Goal: Task Accomplishment & Management: Use online tool/utility

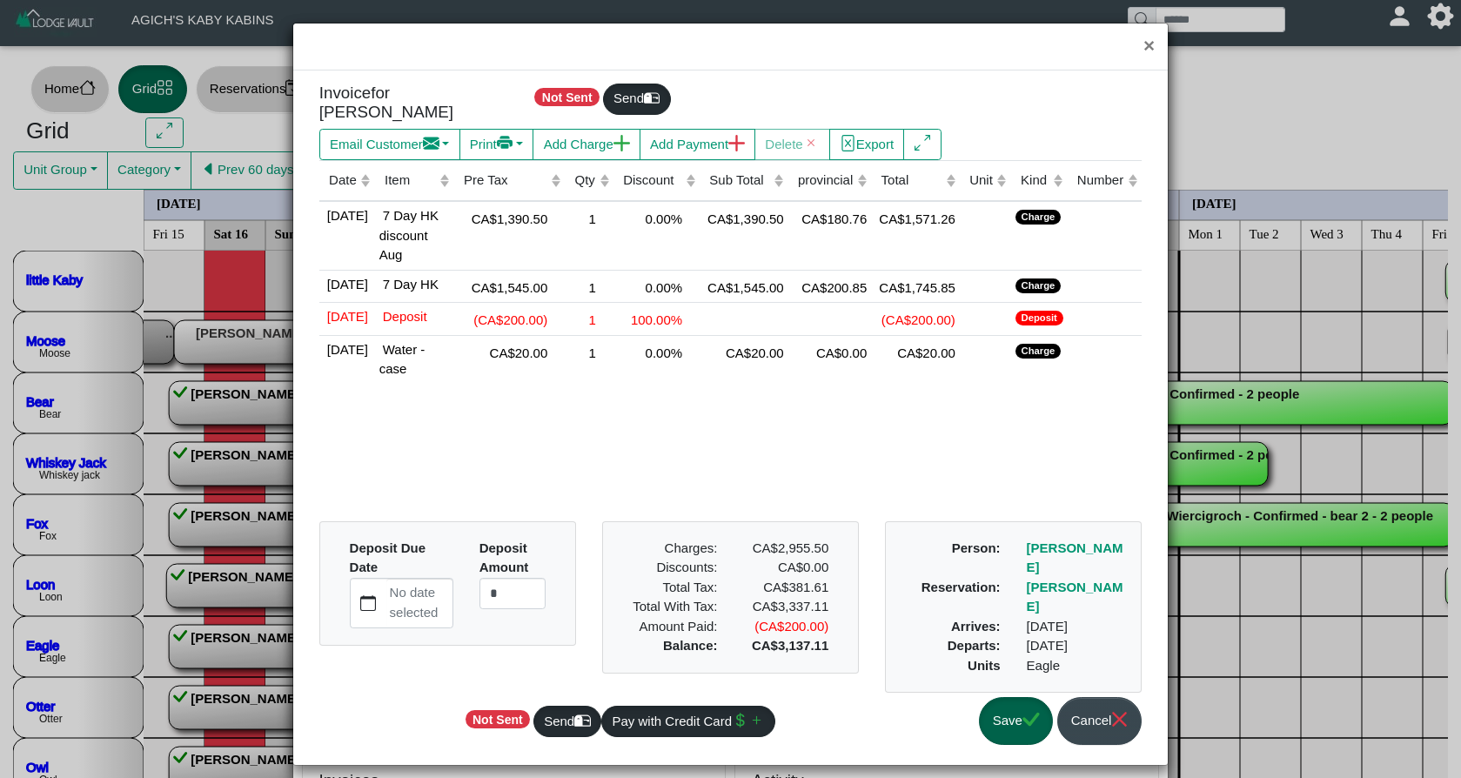
select select "*"
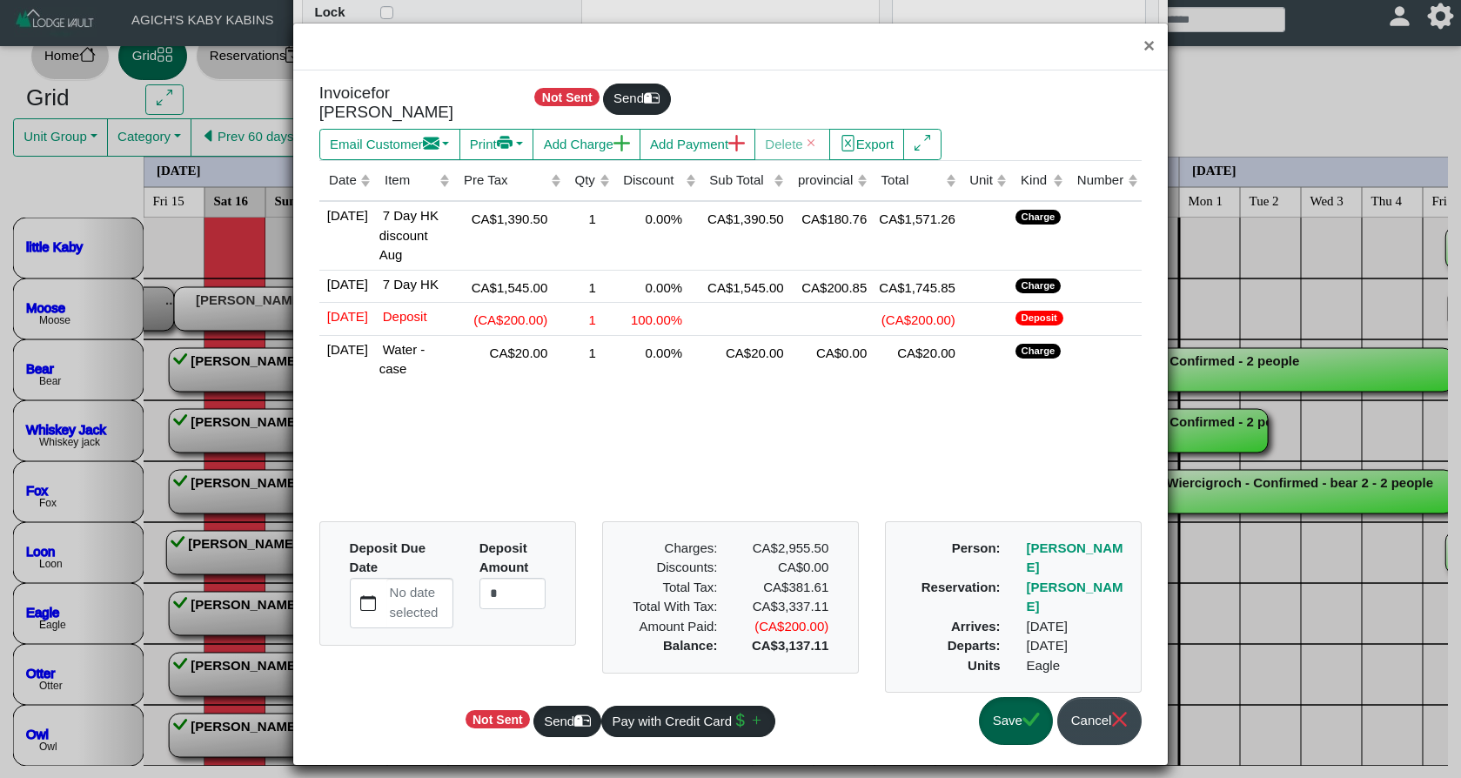
scroll to position [33, 1]
click at [1032, 713] on icon "check" at bounding box center [1030, 719] width 17 height 13
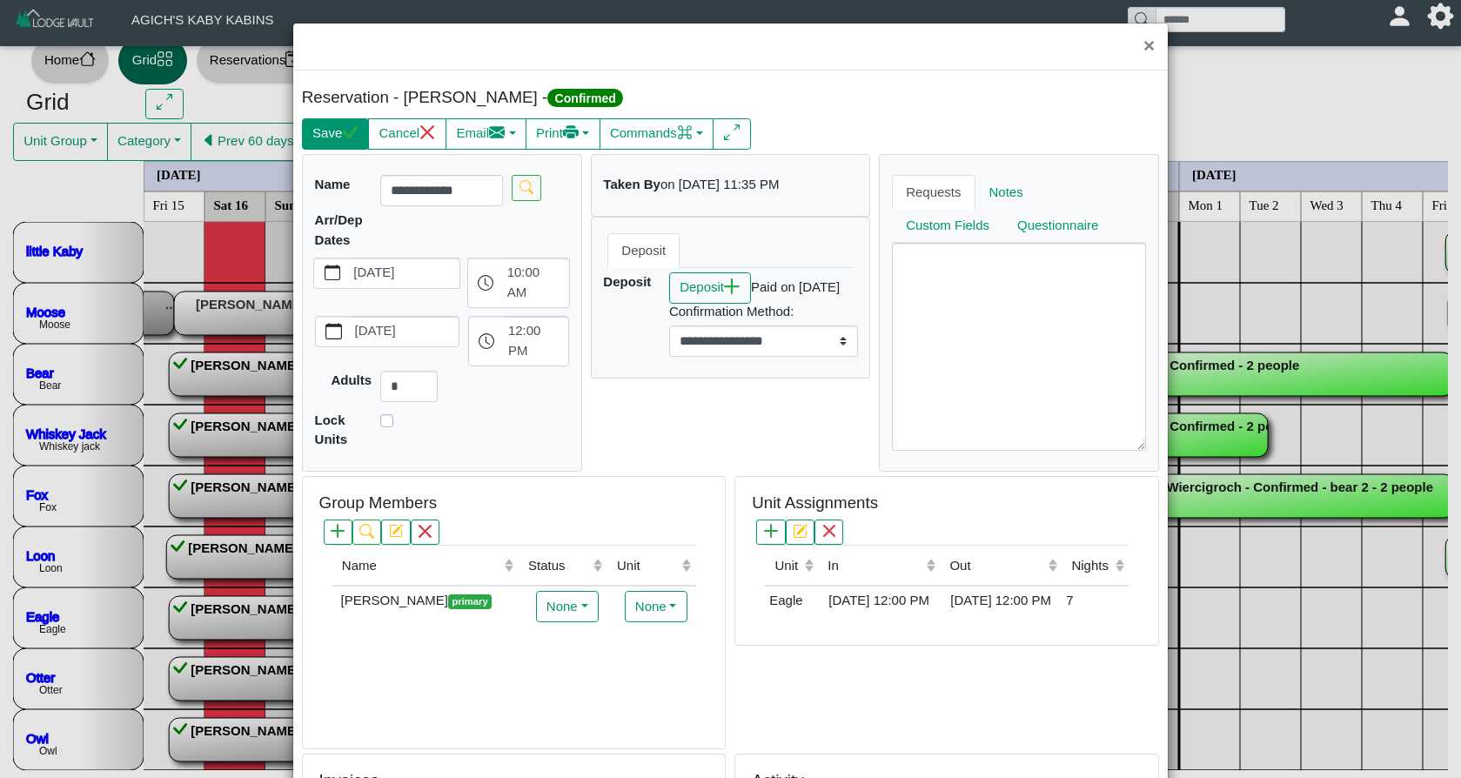
scroll to position [0, 0]
click at [350, 134] on icon "check" at bounding box center [350, 131] width 17 height 13
select select "*"
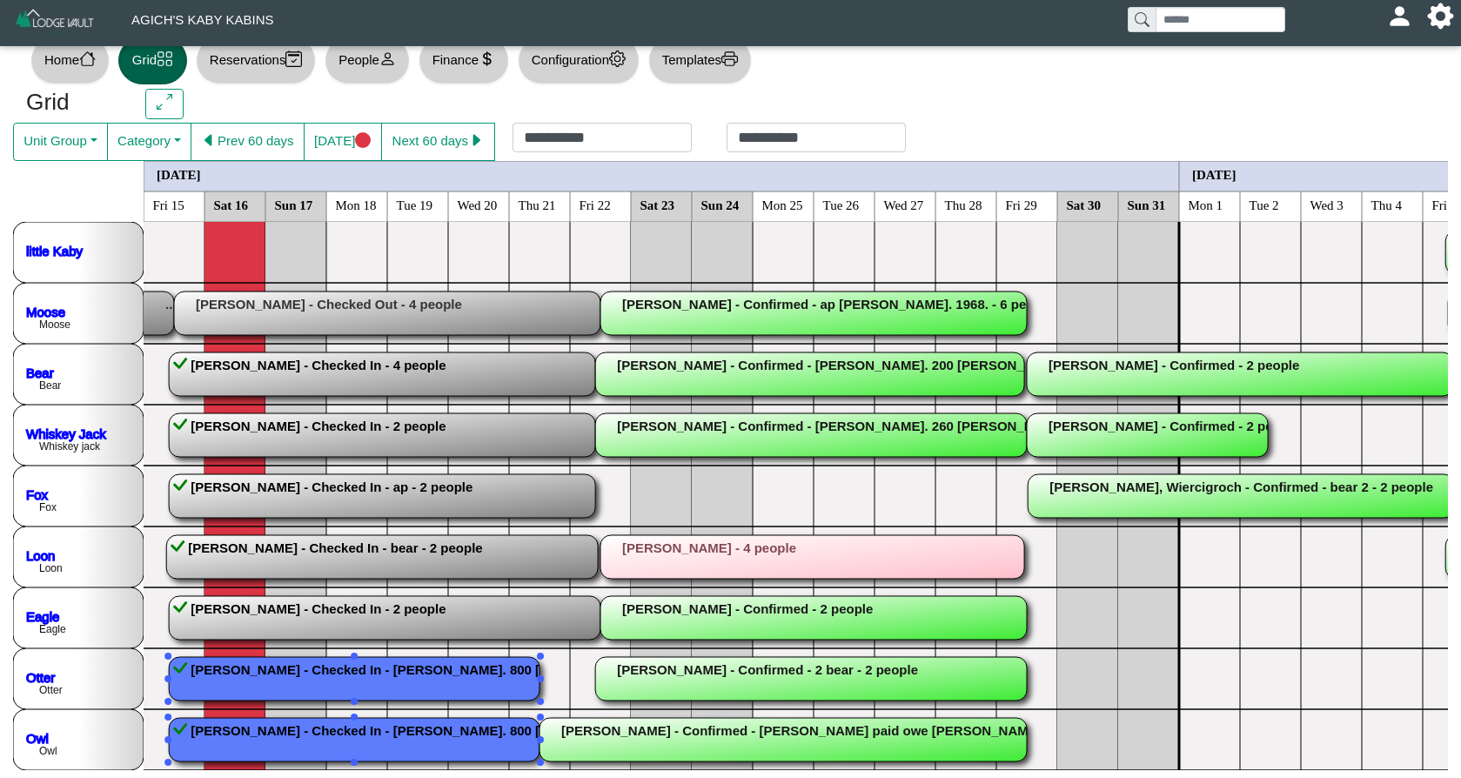
click at [311, 744] on rect at bounding box center [354, 740] width 371 height 44
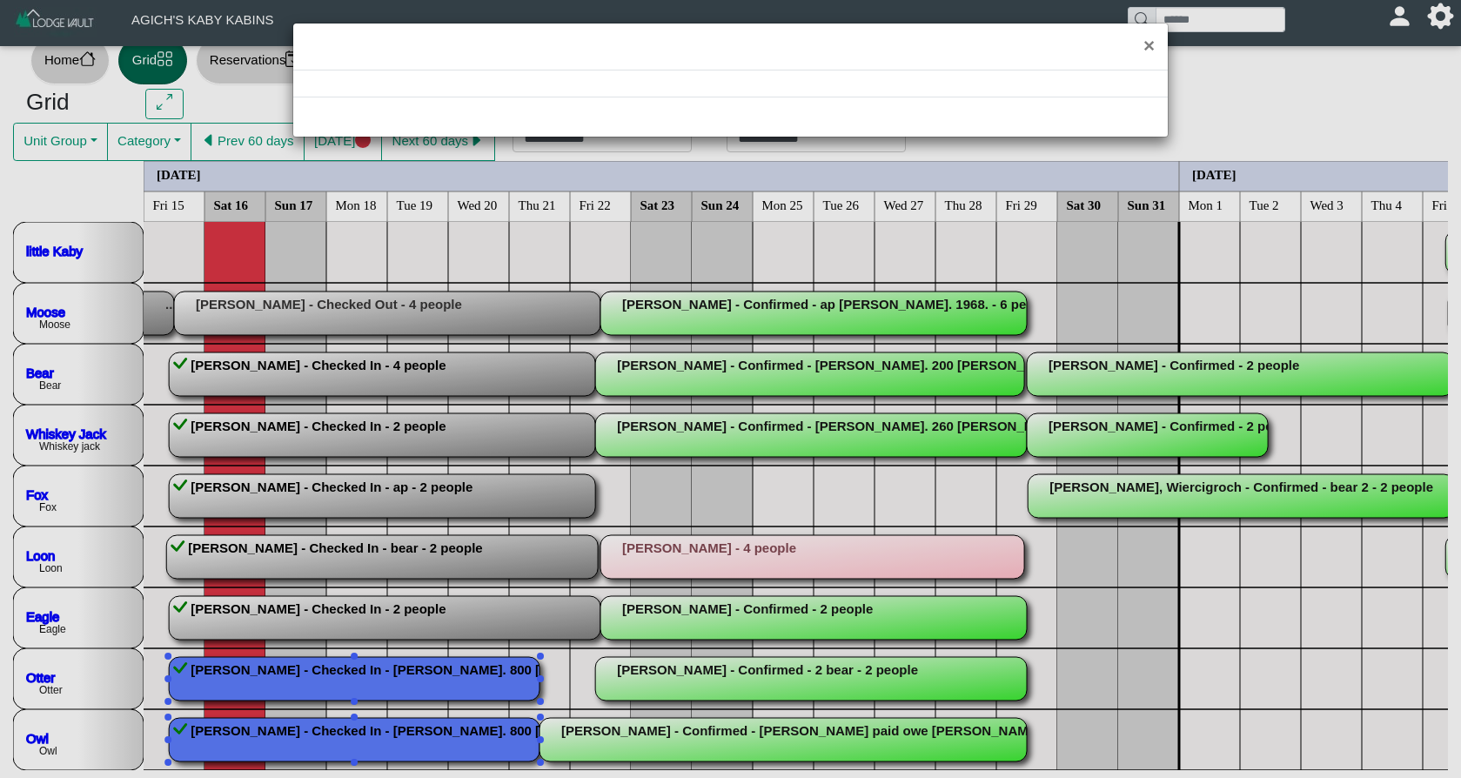
click at [311, 744] on div "×" at bounding box center [730, 389] width 1461 height 778
select select "*"
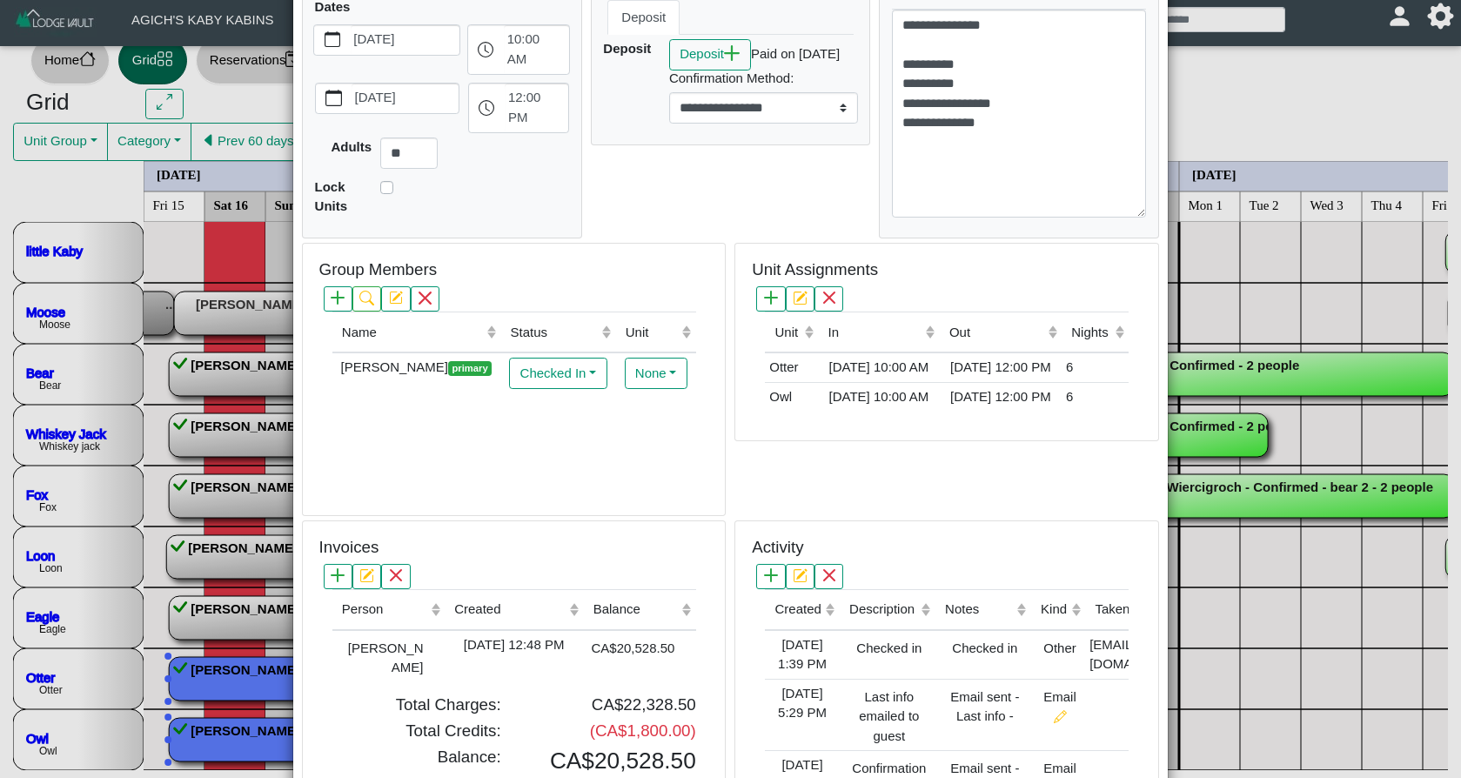
scroll to position [262, 0]
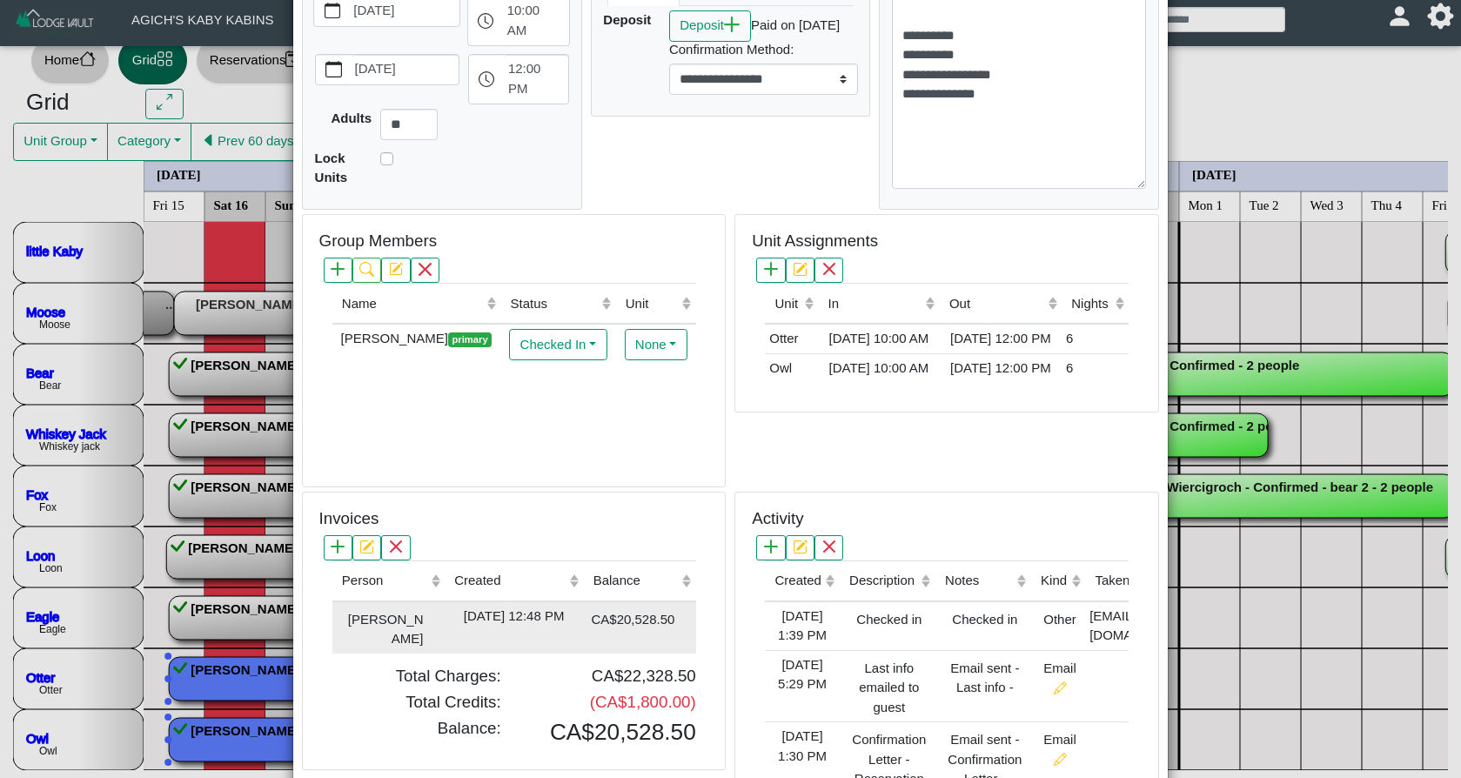
click at [554, 606] on div "[DATE] 12:48 PM" at bounding box center [514, 616] width 131 height 20
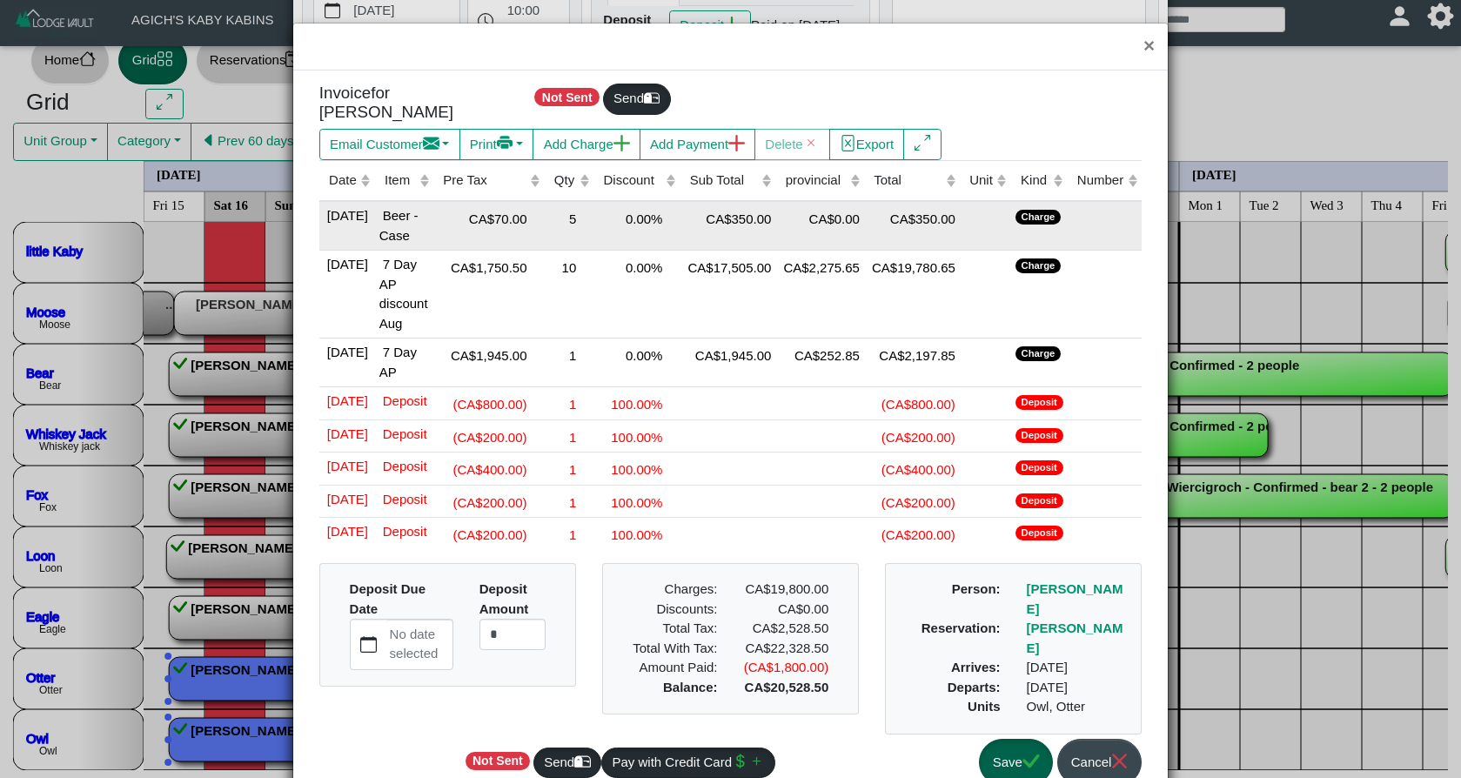
click at [573, 211] on div "5" at bounding box center [569, 217] width 41 height 23
drag, startPoint x: 573, startPoint y: 211, endPoint x: 585, endPoint y: 211, distance: 12.2
click at [585, 211] on input "*" at bounding box center [568, 221] width 41 height 31
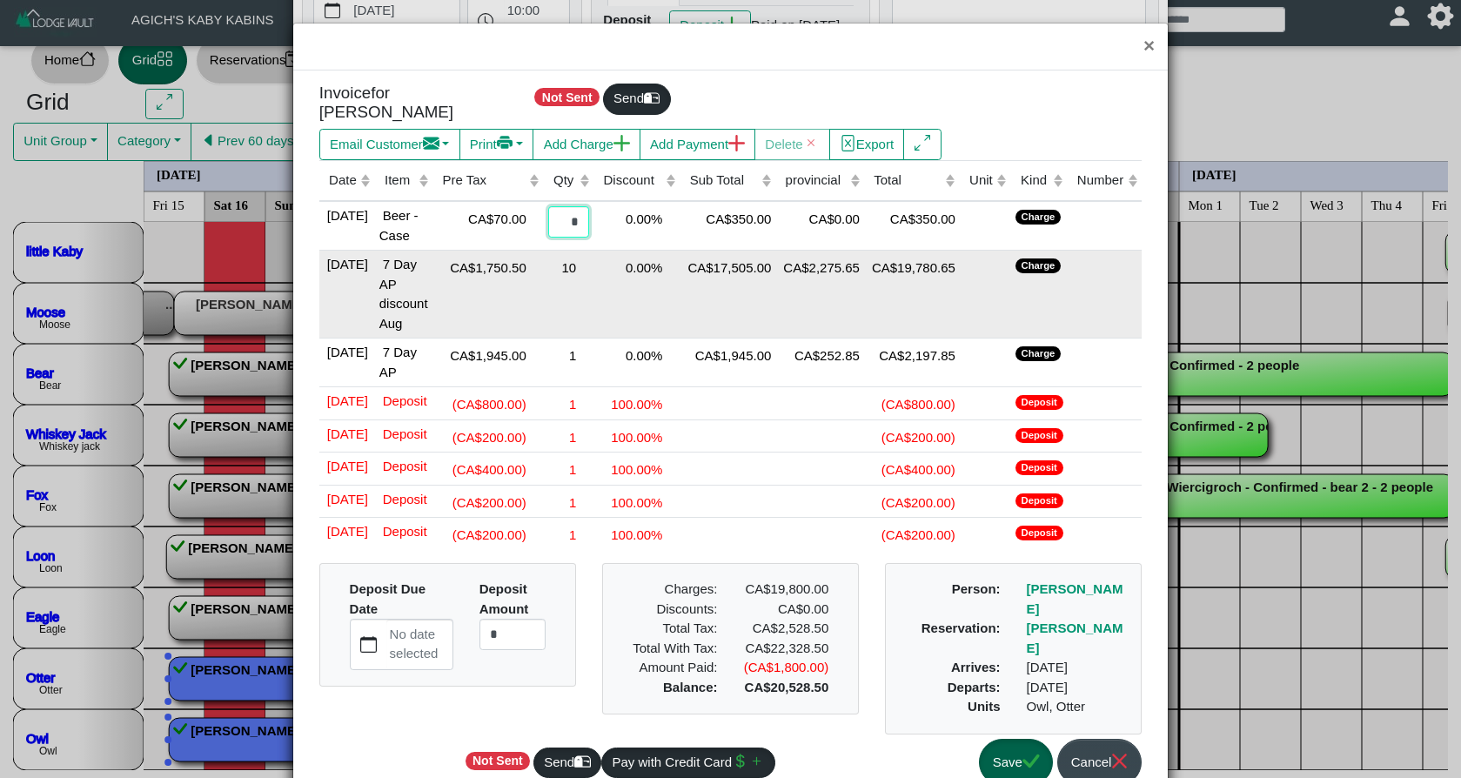
type input "*"
click at [621, 275] on td "0.00%" at bounding box center [636, 295] width 86 height 88
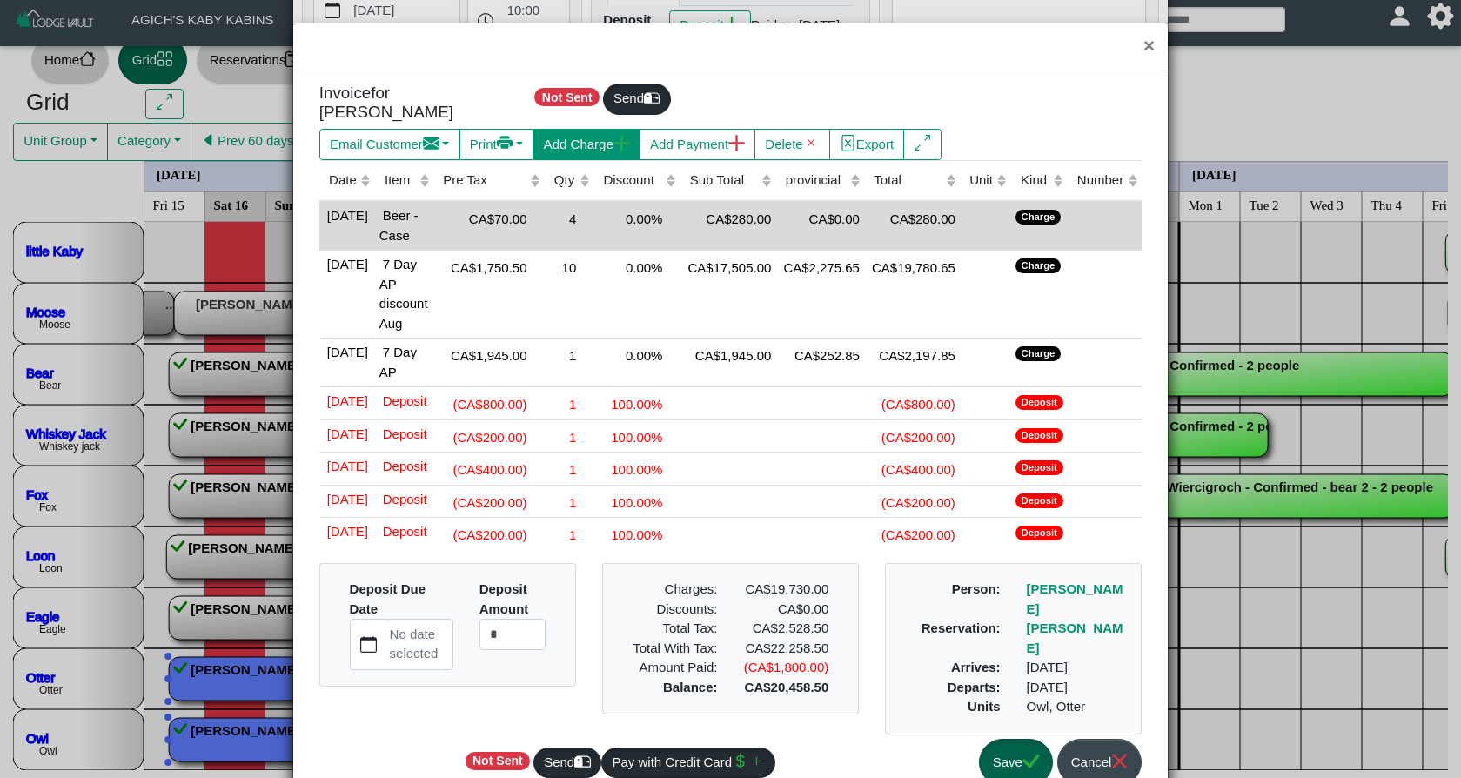
click at [595, 135] on button "Add Charge" at bounding box center [586, 144] width 107 height 31
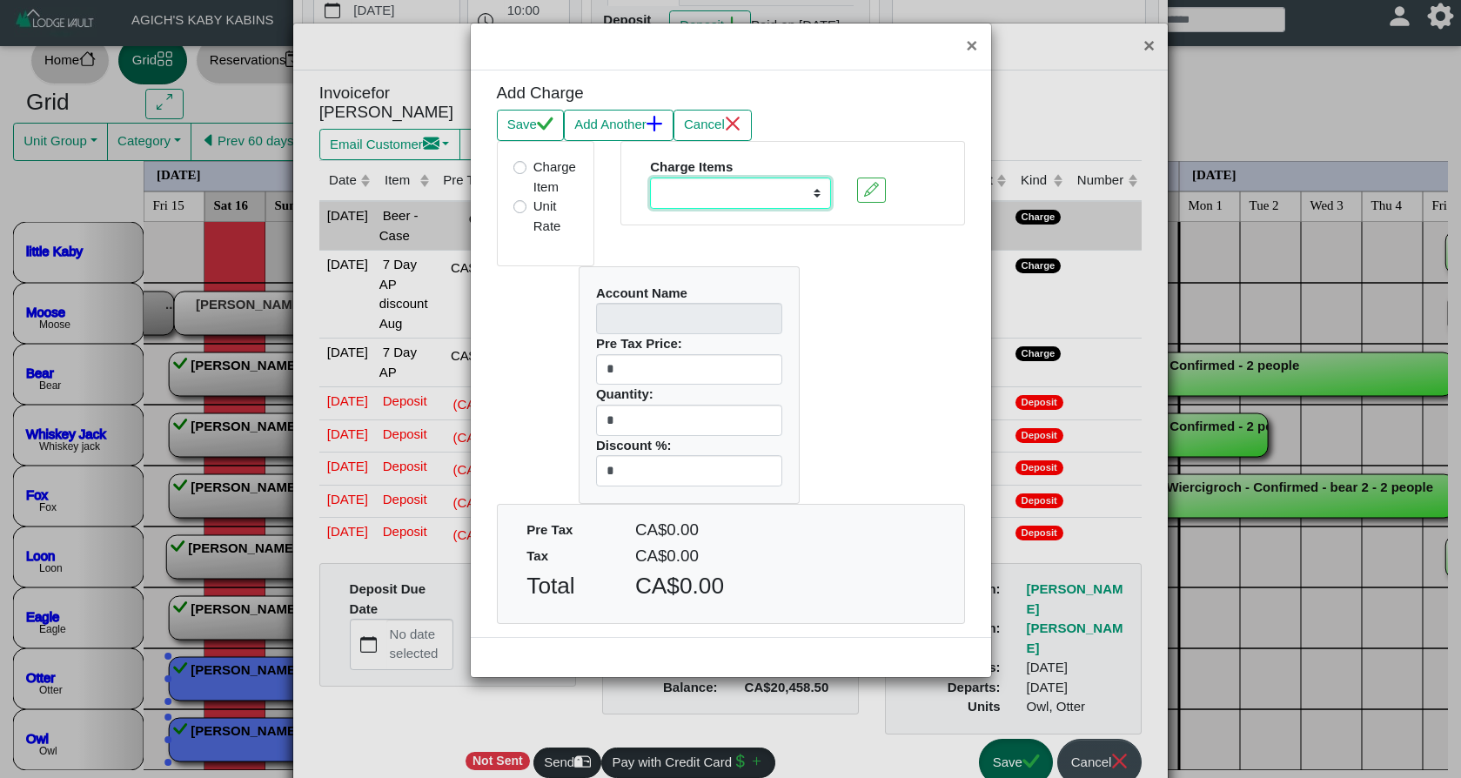
select select "**********"
type input "***"
click at [532, 117] on button "Save" at bounding box center [530, 125] width 67 height 31
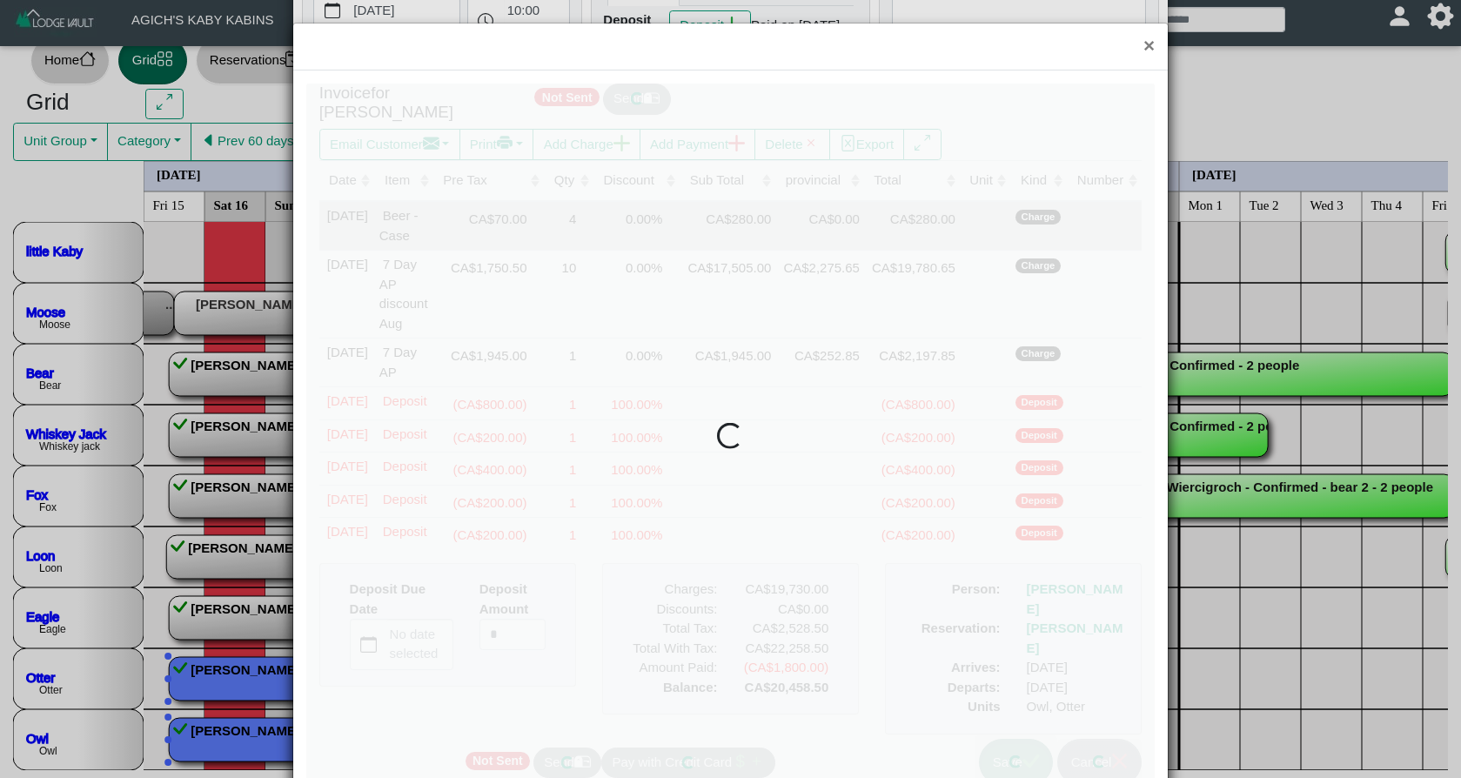
scroll to position [23, 0]
